Goal: Information Seeking & Learning: Understand process/instructions

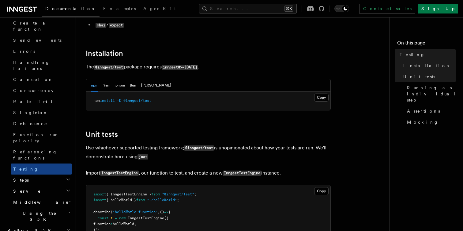
scroll to position [122, 0]
click at [322, 98] on button "Copy Copied" at bounding box center [321, 97] width 14 height 8
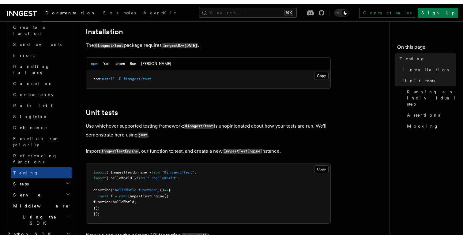
scroll to position [149, 0]
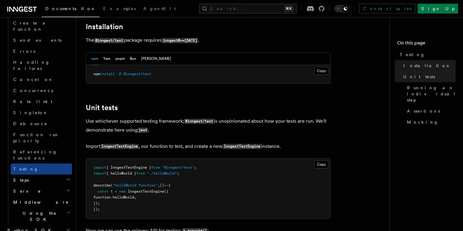
drag, startPoint x: 98, startPoint y: 195, endPoint x: 106, endPoint y: 204, distance: 12.4
click at [106, 204] on pre "import { InngestTestEngine } from "@inngest/test" ; import { helloWorld } from …" at bounding box center [208, 188] width 244 height 60
copy code "const t = new InngestTestEngine ({ function : helloWorld , });"
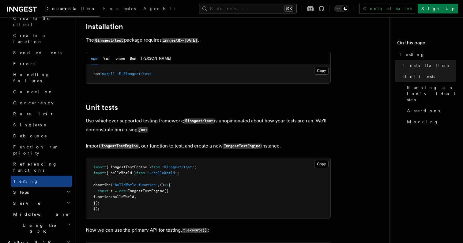
click at [164, 193] on span "InngestTestEngine" at bounding box center [146, 191] width 36 height 4
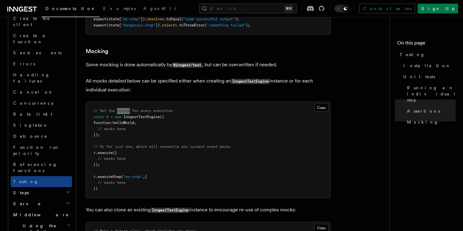
scroll to position [1195, 0]
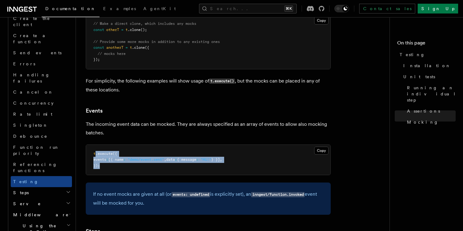
drag, startPoint x: 106, startPoint y: 170, endPoint x: 96, endPoint y: 160, distance: 14.3
click at [95, 160] on pre "t .execute ({ events : [{ name : "demo/event.sent" , data : { message : "Hi!" }…" at bounding box center [208, 160] width 244 height 30
click at [327, 154] on button "Copy Copied" at bounding box center [321, 150] width 14 height 8
